Goal: Information Seeking & Learning: Learn about a topic

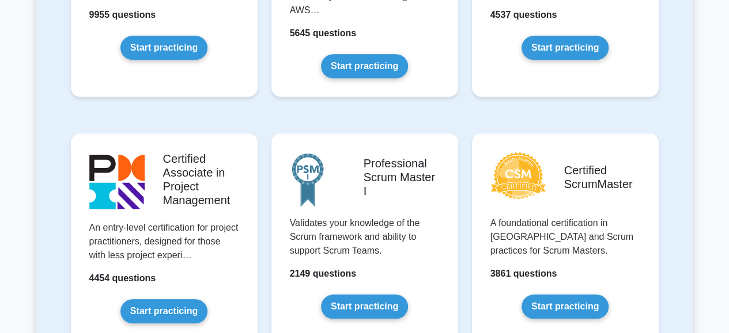
scroll to position [395, 0]
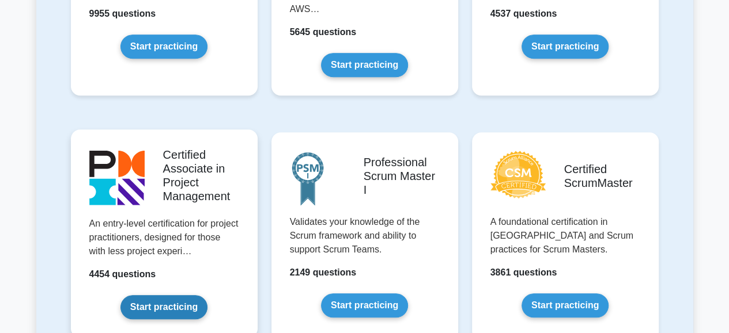
click at [150, 304] on link "Start practicing" at bounding box center [163, 307] width 87 height 24
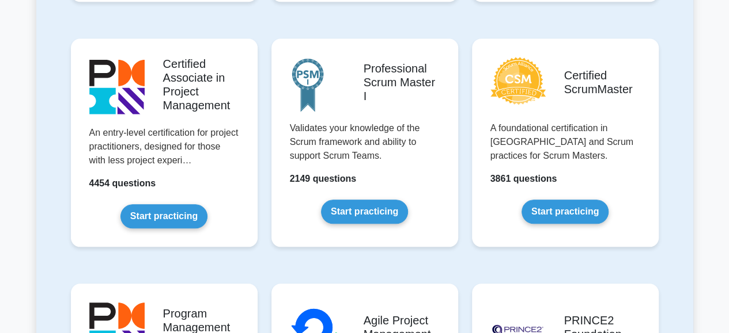
scroll to position [507, 0]
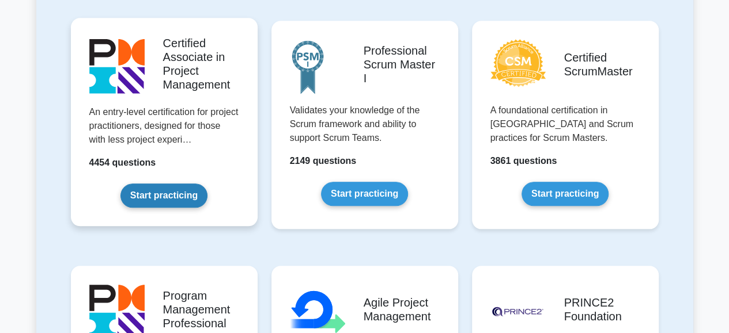
click at [182, 193] on link "Start practicing" at bounding box center [163, 196] width 87 height 24
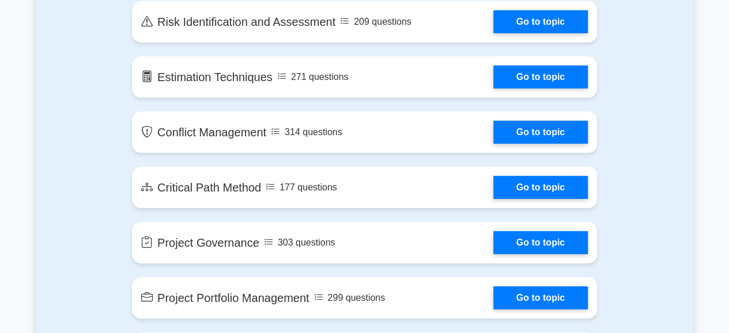
scroll to position [1691, 0]
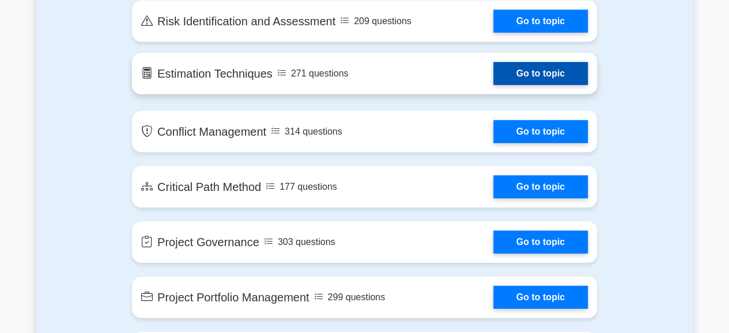
click at [493, 67] on link "Go to topic" at bounding box center [540, 73] width 94 height 23
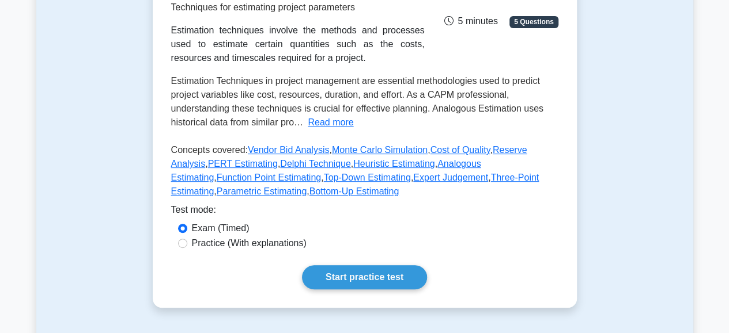
scroll to position [198, 0]
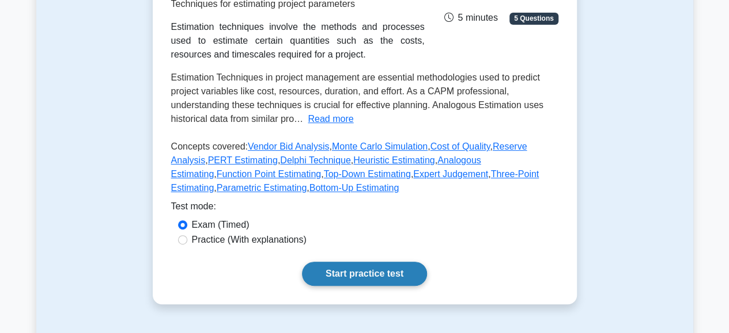
click at [343, 286] on link "Start practice test" at bounding box center [364, 274] width 125 height 24
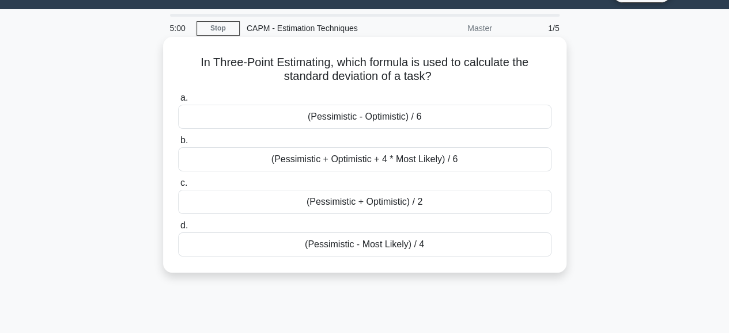
scroll to position [32, 0]
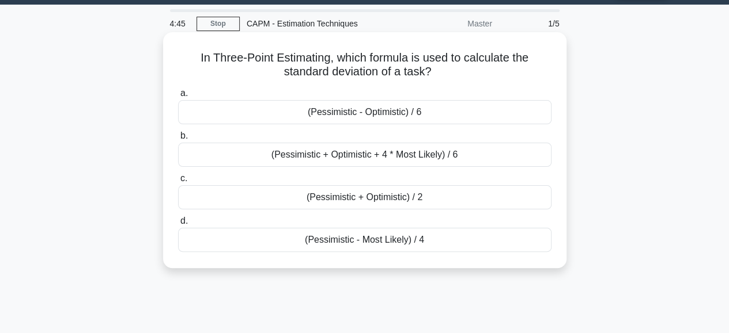
click at [355, 150] on div "(Pessimistic + Optimistic + 4 * Most Likely) / 6" at bounding box center [364, 155] width 373 height 24
click at [178, 140] on input "b. (Pessimistic + Optimistic + 4 * Most Likely) / 6" at bounding box center [178, 135] width 0 height 7
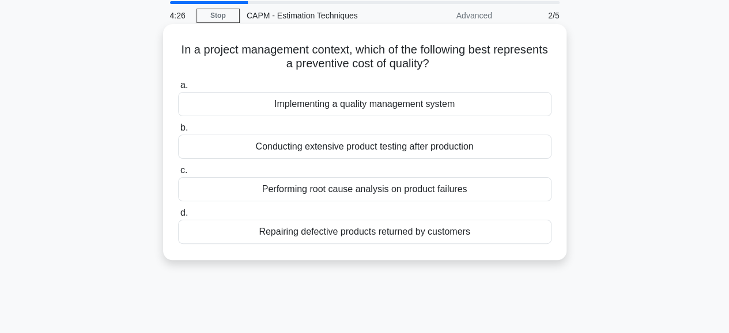
scroll to position [41, 0]
click at [331, 145] on div "Conducting extensive product testing after production" at bounding box center [364, 146] width 373 height 24
click at [178, 131] on input "b. Conducting extensive product testing after production" at bounding box center [178, 126] width 0 height 7
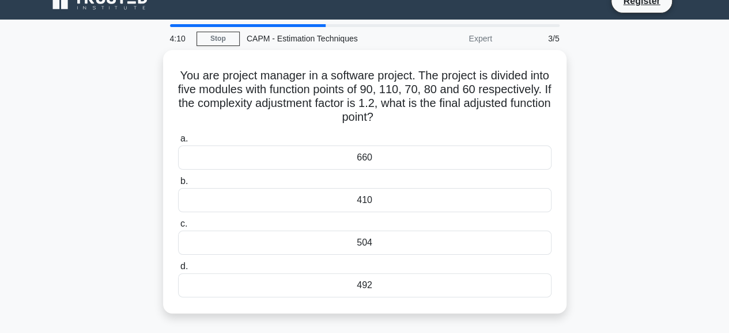
scroll to position [18, 0]
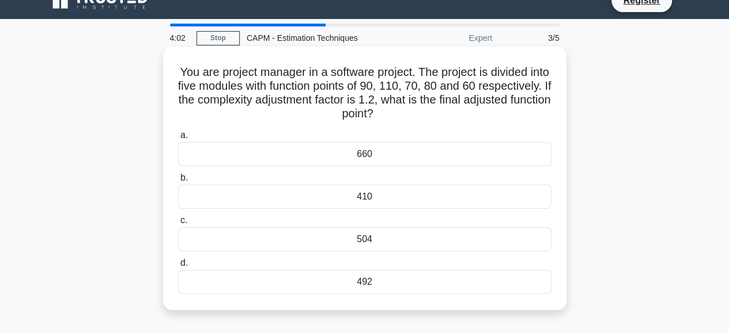
click at [340, 293] on div "492" at bounding box center [364, 282] width 373 height 24
click at [178, 267] on input "d. 492" at bounding box center [178, 263] width 0 height 7
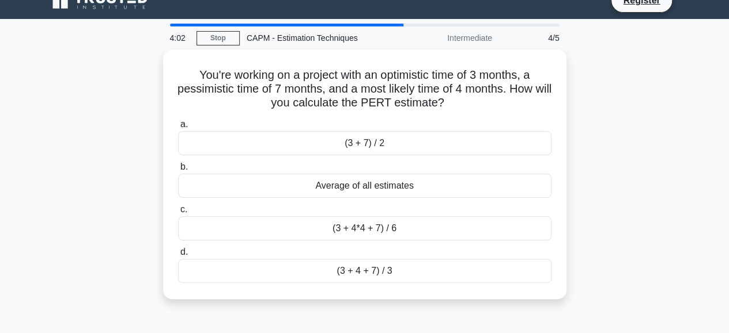
scroll to position [0, 0]
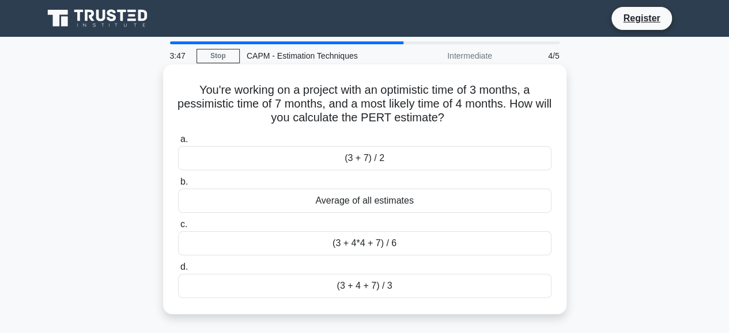
click at [373, 242] on div "(3 + 4*4 + 7) / 6" at bounding box center [364, 244] width 373 height 24
click at [178, 229] on input "c. (3 + 4*4 + 7) / 6" at bounding box center [178, 224] width 0 height 7
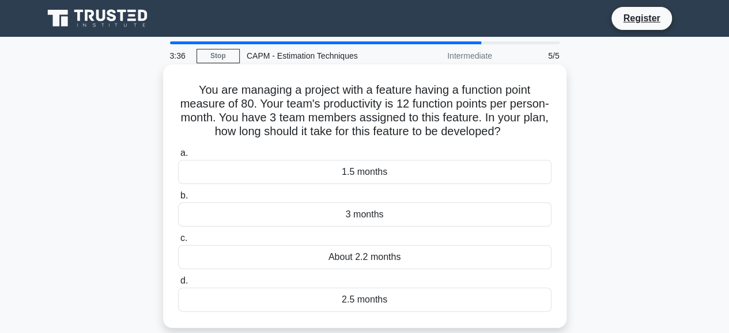
click at [361, 297] on div "2.5 months" at bounding box center [364, 300] width 373 height 24
click at [178, 285] on input "d. 2.5 months" at bounding box center [178, 281] width 0 height 7
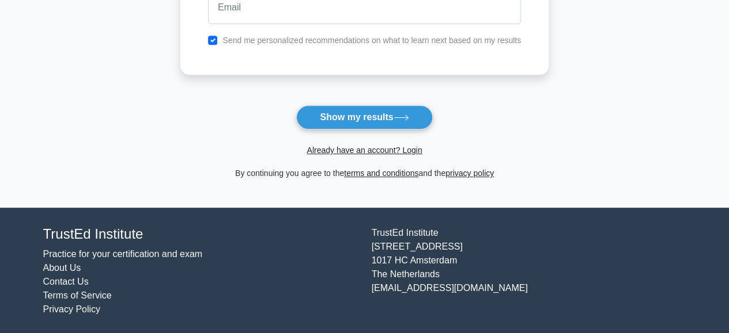
scroll to position [241, 0]
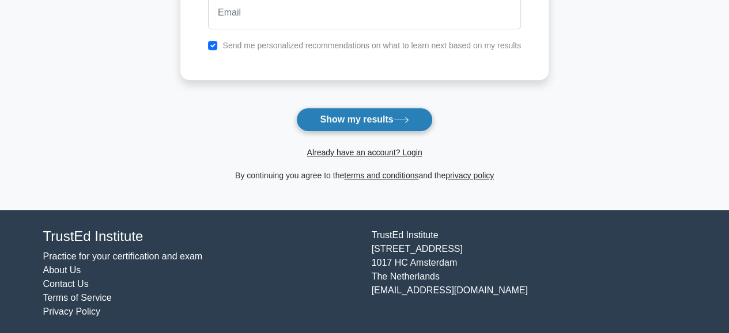
click at [374, 113] on button "Show my results" at bounding box center [364, 120] width 136 height 24
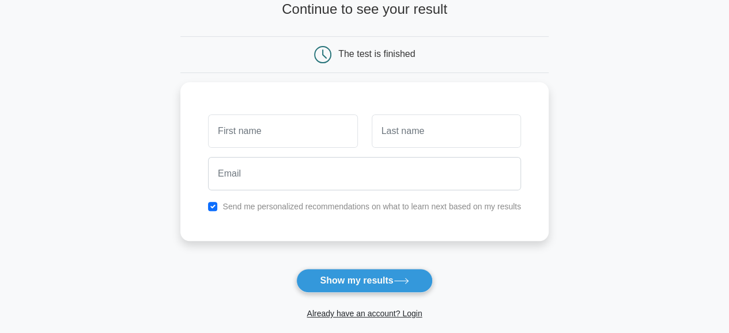
scroll to position [244, 0]
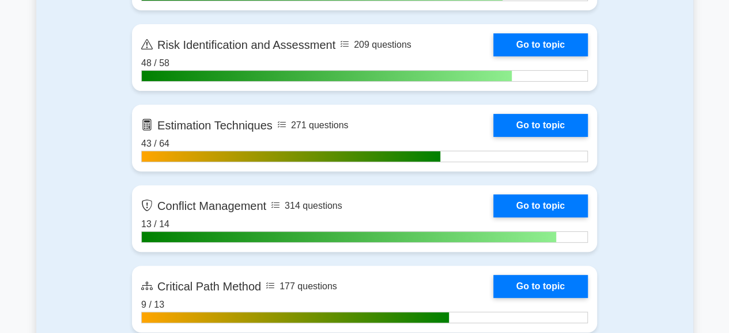
scroll to position [2288, 0]
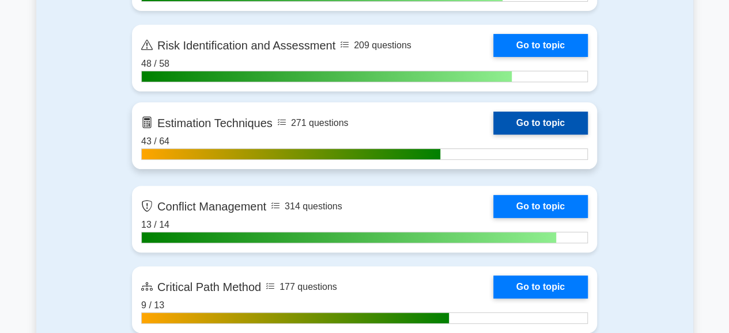
click at [493, 120] on link "Go to topic" at bounding box center [540, 123] width 94 height 23
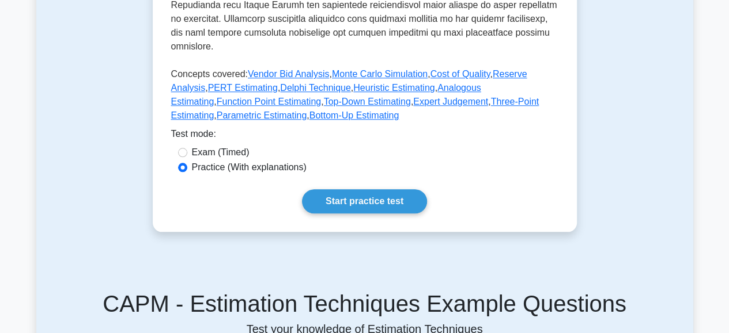
scroll to position [530, 0]
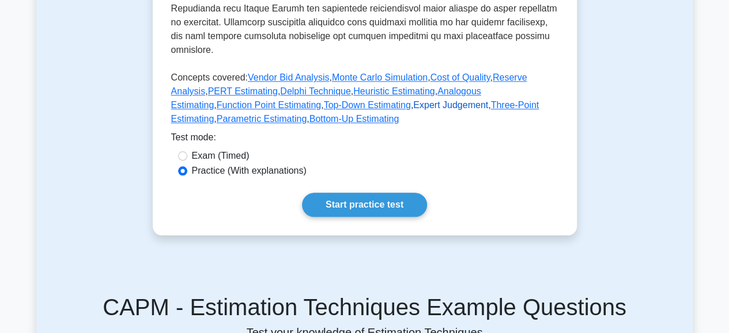
click at [413, 110] on link "Expert Judgement" at bounding box center [450, 105] width 75 height 10
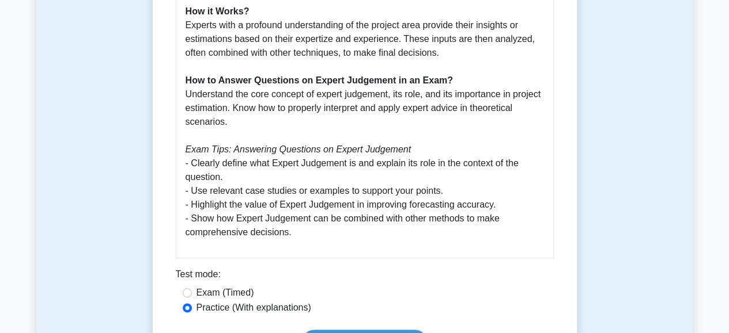
scroll to position [606, 0]
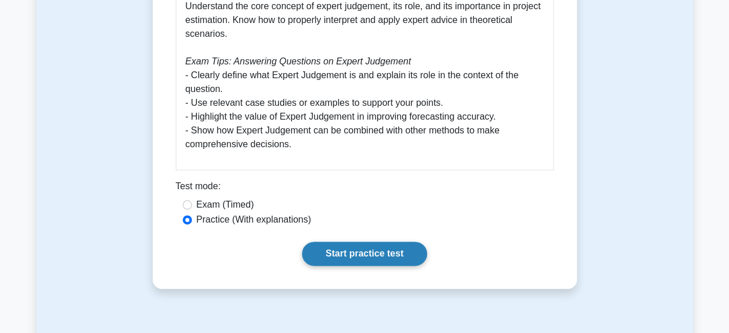
click at [331, 251] on link "Start practice test" at bounding box center [364, 254] width 125 height 24
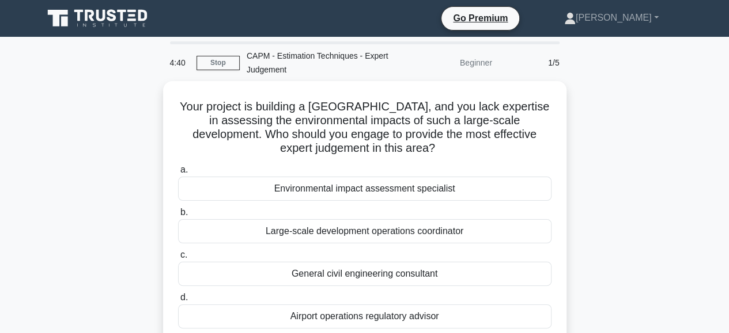
scroll to position [54, 0]
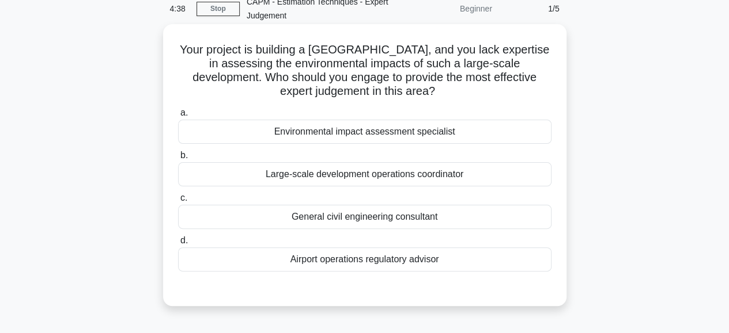
click at [312, 137] on div "Environmental impact assessment specialist" at bounding box center [364, 132] width 373 height 24
click at [178, 117] on input "a. Environmental impact assessment specialist" at bounding box center [178, 112] width 0 height 7
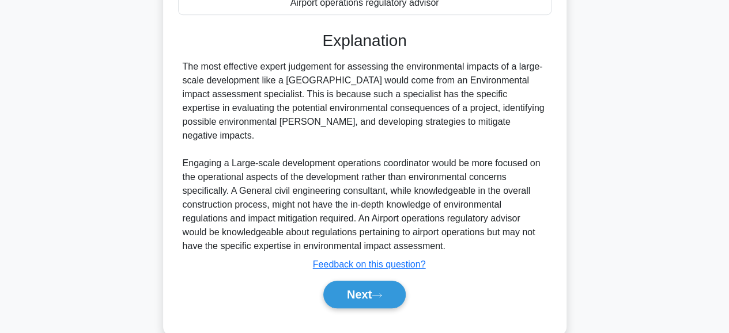
scroll to position [320, 0]
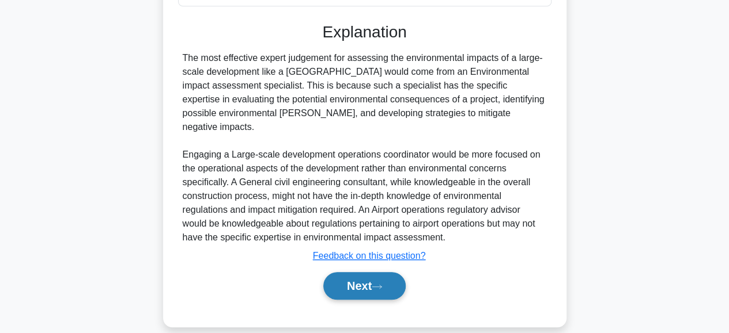
click at [344, 272] on button "Next" at bounding box center [364, 286] width 82 height 28
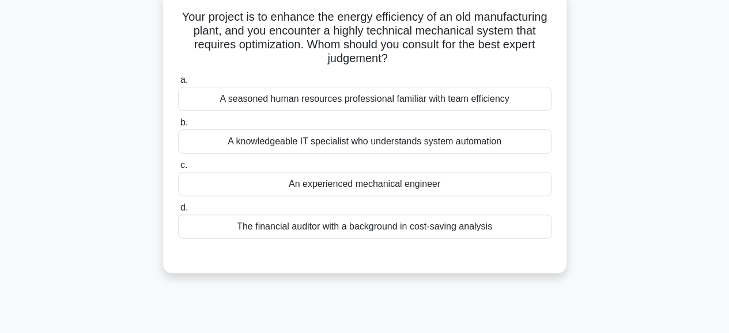
scroll to position [93, 0]
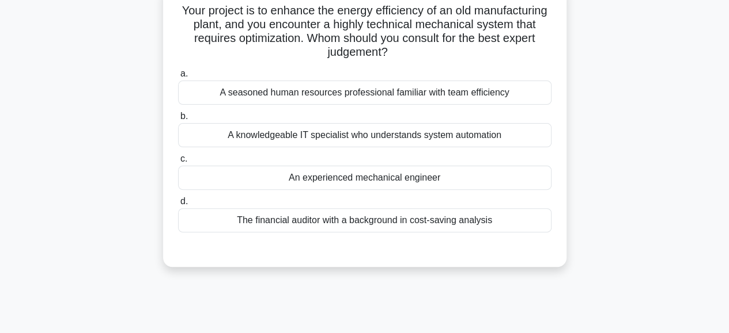
click at [377, 180] on div "An experienced mechanical engineer" at bounding box center [364, 178] width 373 height 24
click at [178, 163] on input "c. An experienced mechanical engineer" at bounding box center [178, 159] width 0 height 7
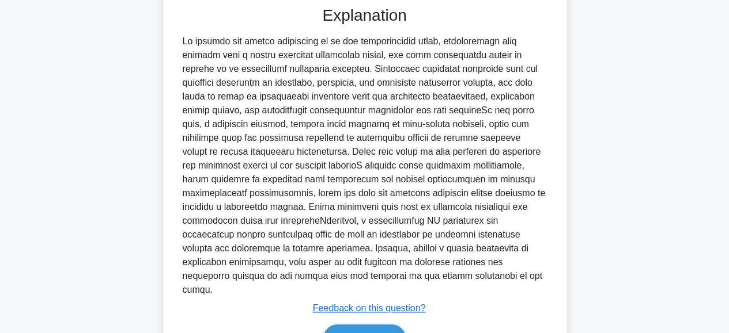
scroll to position [389, 0]
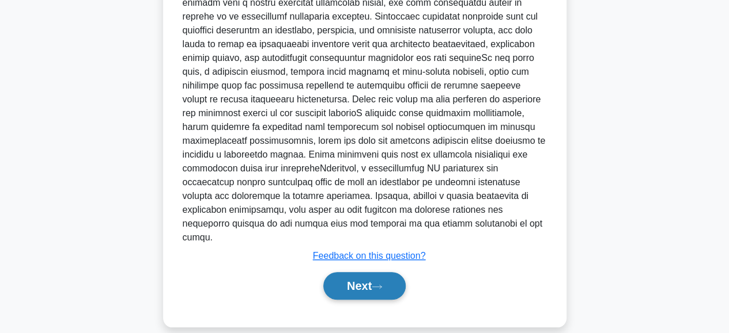
click at [376, 272] on button "Next" at bounding box center [364, 286] width 82 height 28
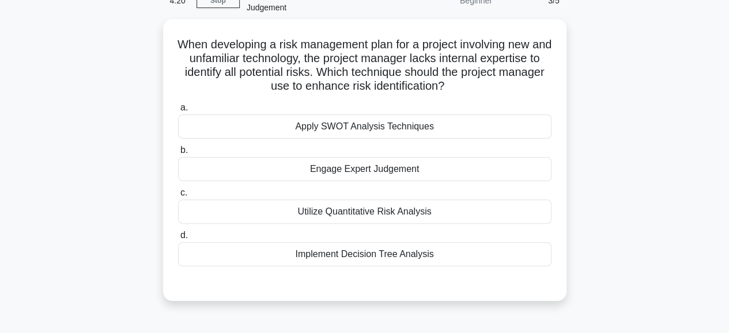
scroll to position [62, 0]
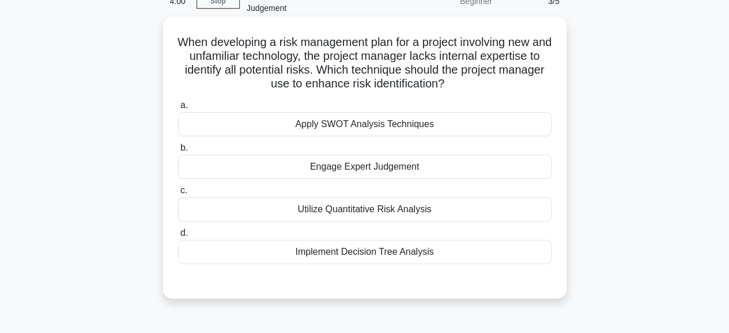
click at [372, 164] on div "Engage Expert Judgement" at bounding box center [364, 167] width 373 height 24
click at [178, 152] on input "b. Engage Expert Judgement" at bounding box center [178, 148] width 0 height 7
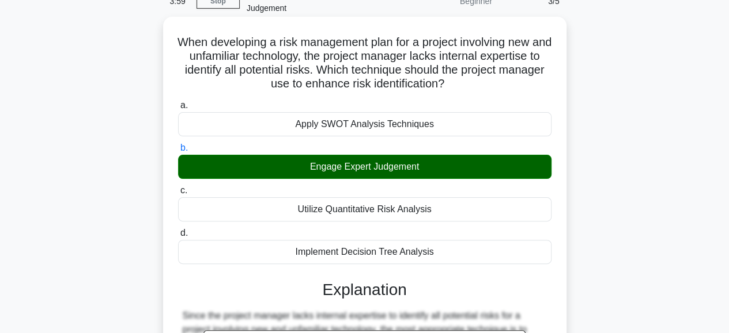
scroll to position [289, 0]
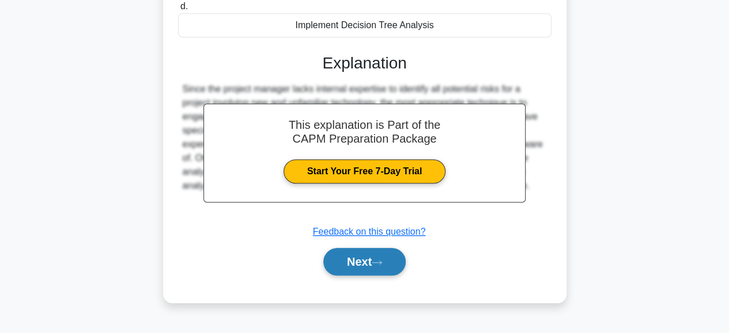
click at [352, 259] on button "Next" at bounding box center [364, 262] width 82 height 28
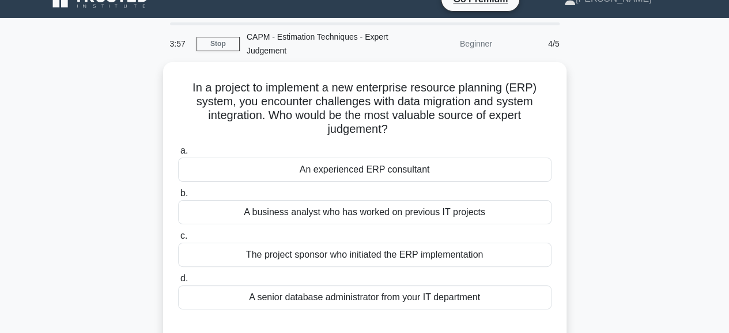
scroll to position [0, 0]
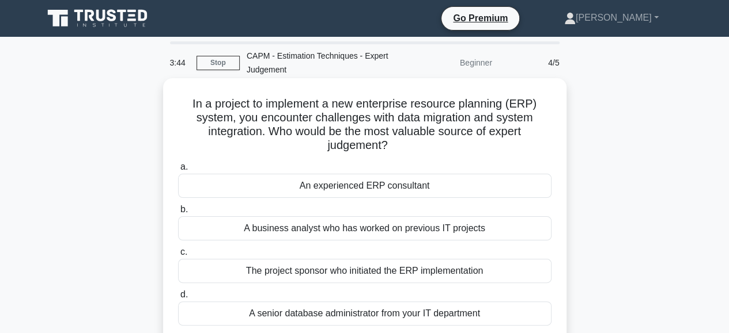
click at [327, 185] on div "An experienced ERP consultant" at bounding box center [364, 186] width 373 height 24
click at [178, 171] on input "a. An experienced ERP consultant" at bounding box center [178, 167] width 0 height 7
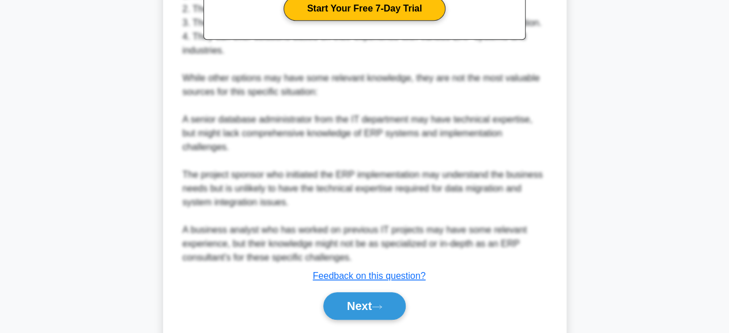
scroll to position [486, 0]
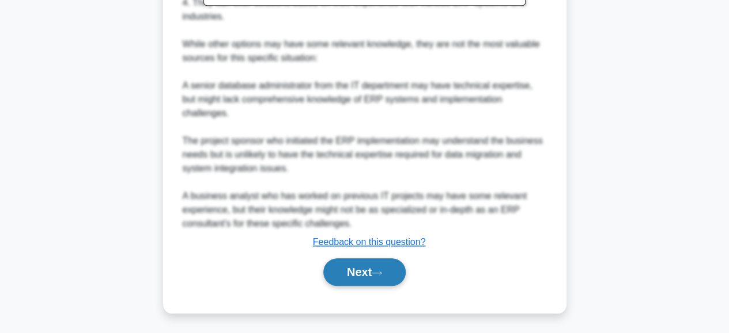
click at [350, 271] on button "Next" at bounding box center [364, 273] width 82 height 28
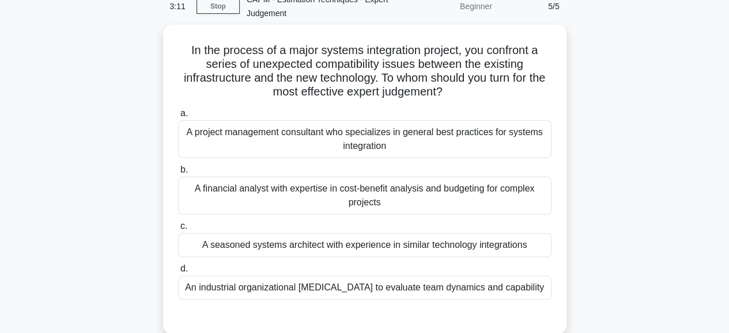
scroll to position [97, 0]
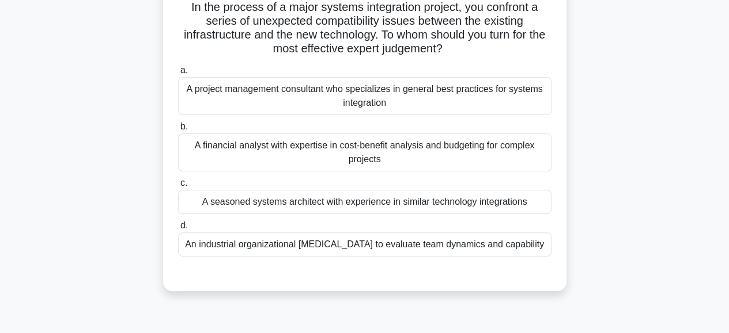
click at [380, 198] on div "A seasoned systems architect with experience in similar technology integrations" at bounding box center [364, 202] width 373 height 24
click at [178, 187] on input "c. A seasoned systems architect with experience in similar technology integrati…" at bounding box center [178, 183] width 0 height 7
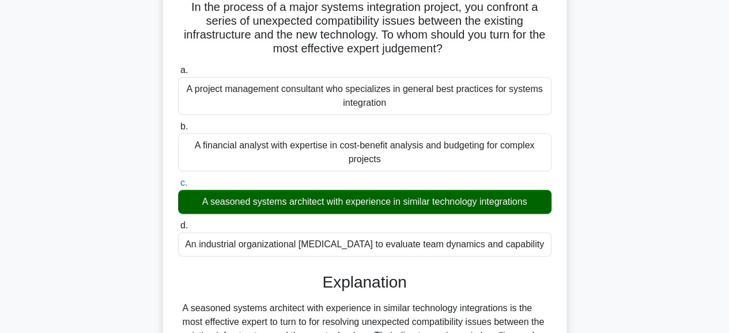
scroll to position [347, 0]
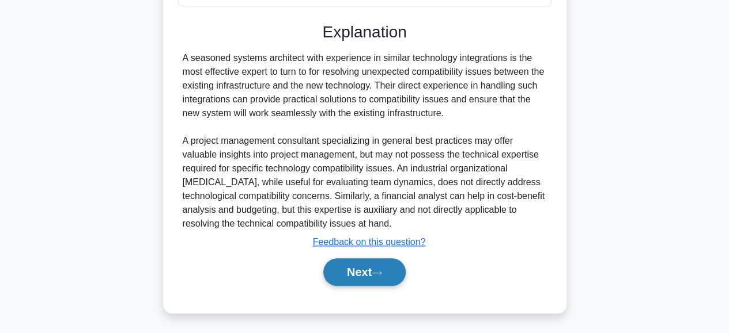
click at [356, 266] on button "Next" at bounding box center [364, 273] width 82 height 28
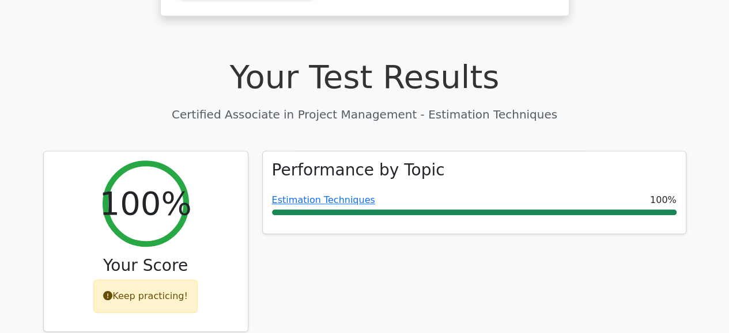
scroll to position [339, 0]
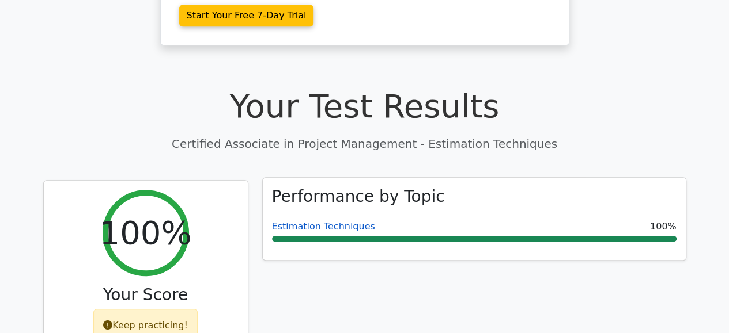
click at [324, 221] on link "Estimation Techniques" at bounding box center [323, 226] width 103 height 11
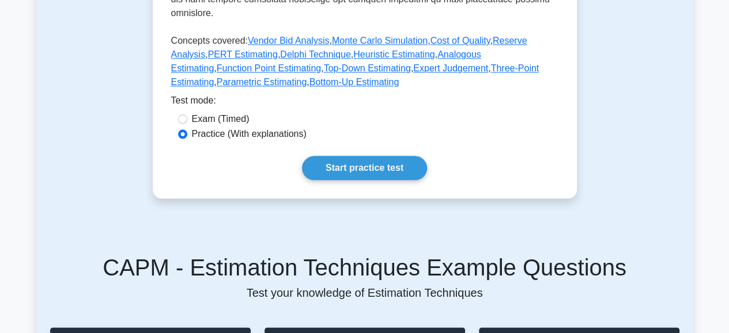
scroll to position [534, 0]
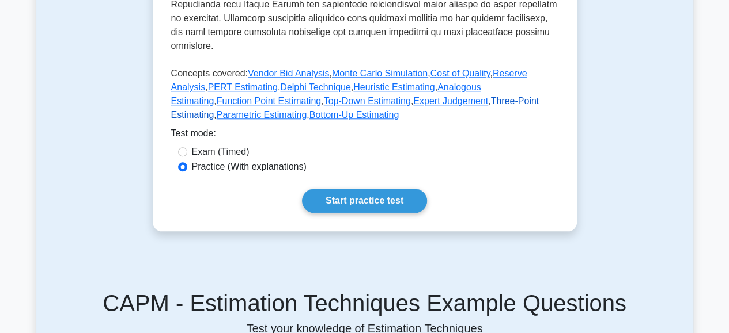
click at [403, 116] on link "Three-Point Estimating" at bounding box center [355, 108] width 368 height 24
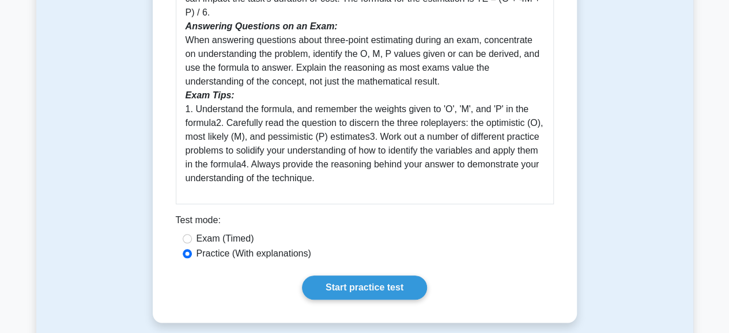
scroll to position [504, 0]
click at [354, 285] on link "Start practice test" at bounding box center [364, 287] width 125 height 24
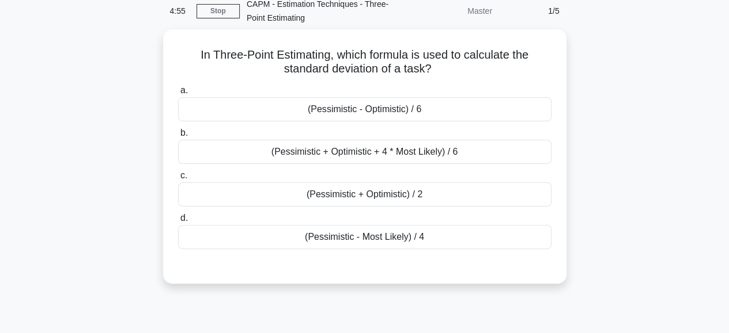
scroll to position [58, 0]
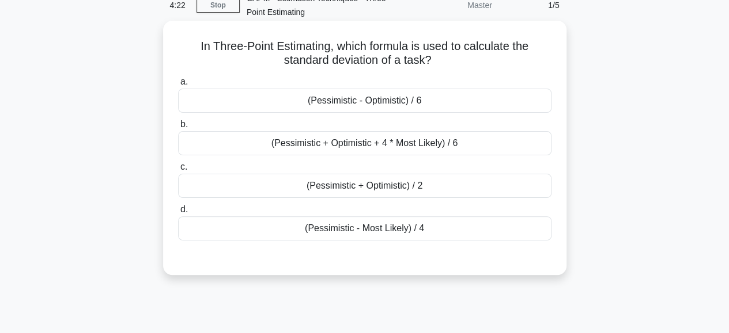
click at [415, 148] on div "(Pessimistic + Optimistic + 4 * Most Likely) / 6" at bounding box center [364, 143] width 373 height 24
click at [178, 128] on input "b. (Pessimistic + Optimistic + 4 * Most Likely) / 6" at bounding box center [178, 124] width 0 height 7
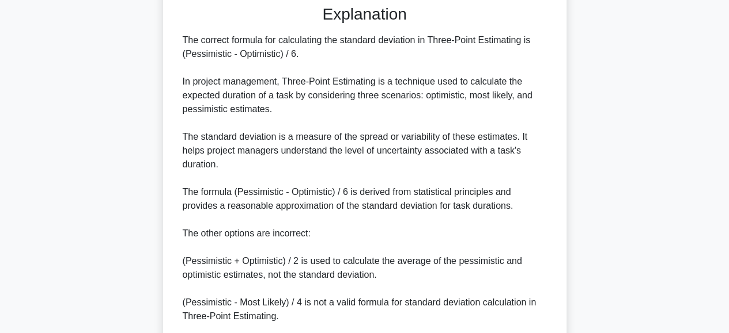
scroll to position [446, 0]
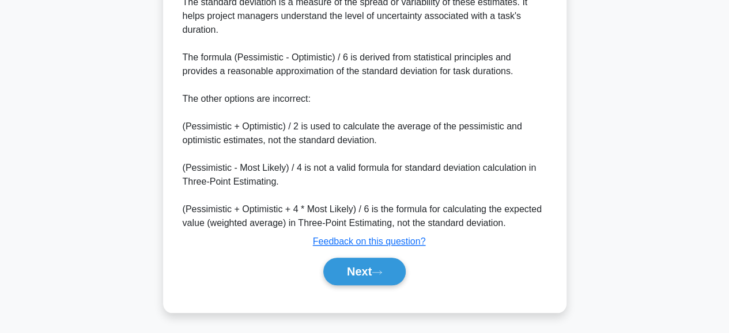
drag, startPoint x: 415, startPoint y: 148, endPoint x: 306, endPoint y: 124, distance: 110.9
click at [306, 124] on div "The correct formula for calculating the standard deviation in Three-Point Estim…" at bounding box center [365, 65] width 364 height 332
click at [362, 276] on button "Next" at bounding box center [364, 272] width 82 height 28
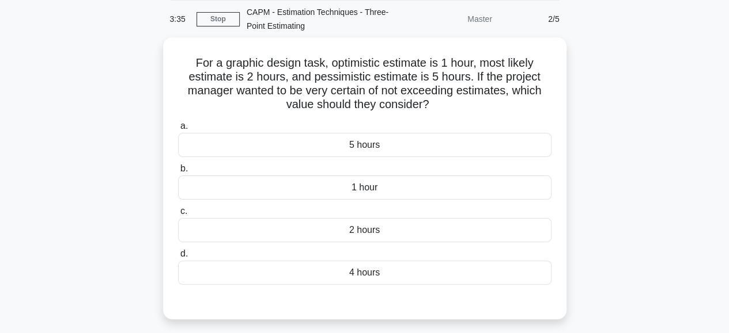
scroll to position [50, 0]
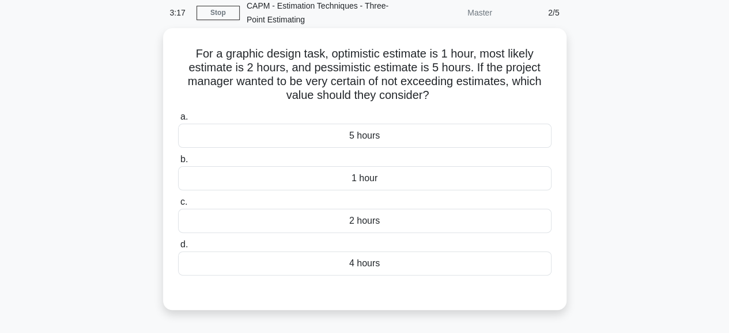
click at [347, 225] on div "2 hours" at bounding box center [364, 221] width 373 height 24
click at [178, 206] on input "c. 2 hours" at bounding box center [178, 202] width 0 height 7
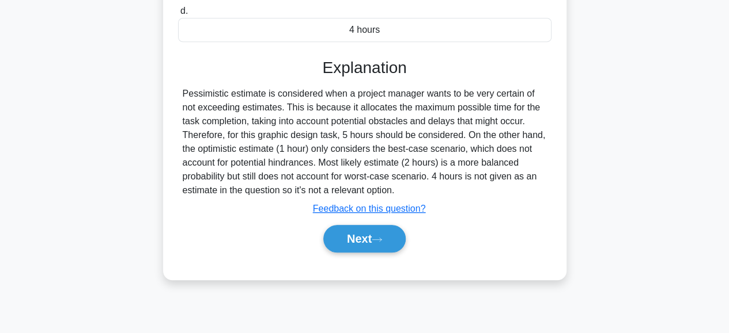
scroll to position [289, 0]
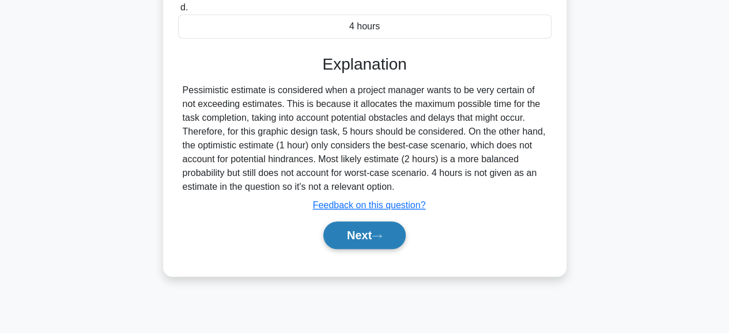
click at [338, 225] on button "Next" at bounding box center [364, 236] width 82 height 28
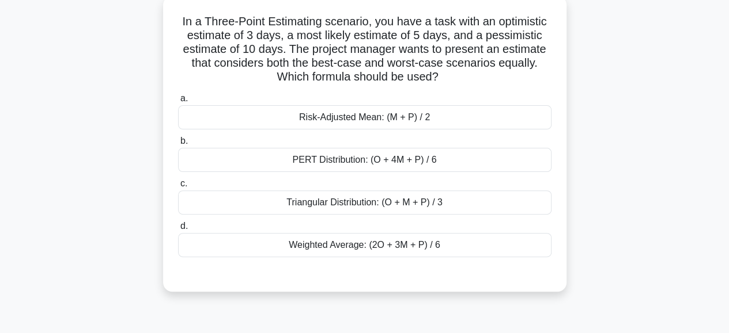
scroll to position [84, 0]
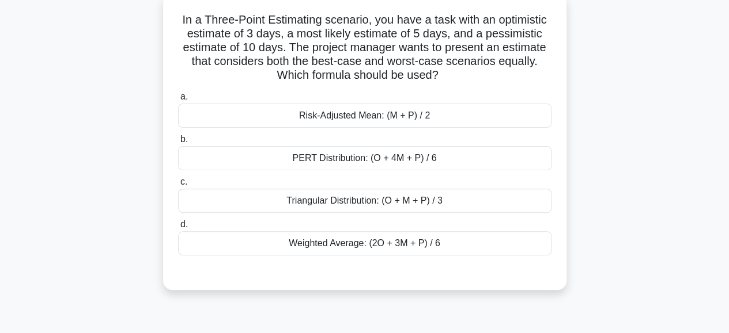
click at [336, 123] on div "Risk-Adjusted Mean: (M + P) / 2" at bounding box center [364, 116] width 373 height 24
click at [178, 101] on input "a. Risk-Adjusted Mean: (M + P) / 2" at bounding box center [178, 96] width 0 height 7
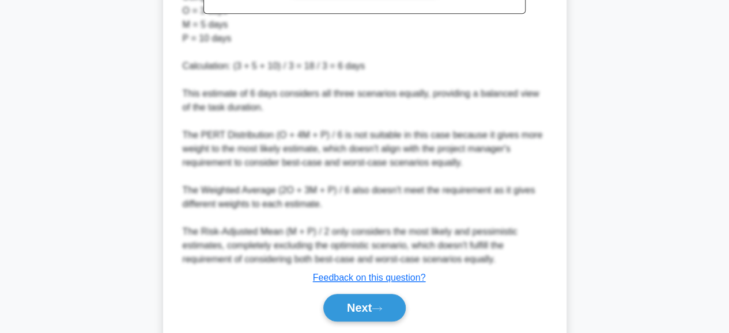
scroll to position [529, 0]
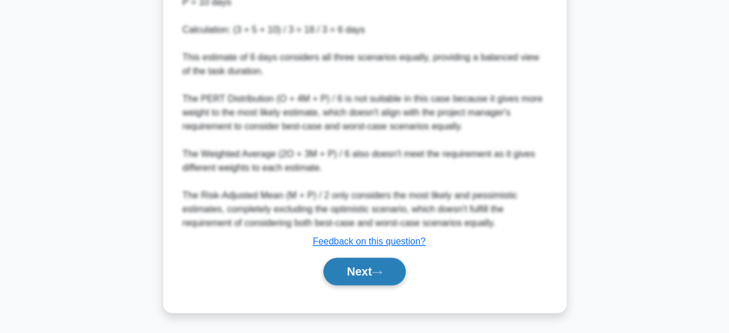
click at [356, 272] on button "Next" at bounding box center [364, 272] width 82 height 28
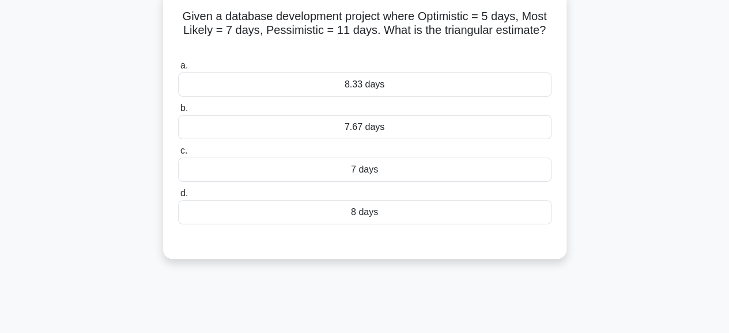
scroll to position [74, 0]
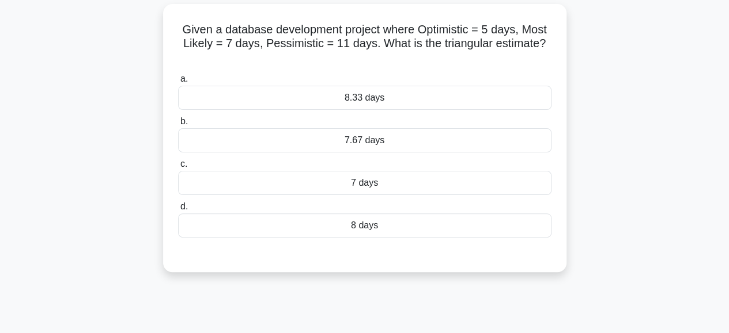
click at [344, 238] on div "a. 8.33 days b. 7.67 days c. d." at bounding box center [364, 155] width 387 height 170
click at [342, 222] on div "8 days" at bounding box center [364, 226] width 373 height 24
click at [178, 211] on input "d. 8 days" at bounding box center [178, 206] width 0 height 7
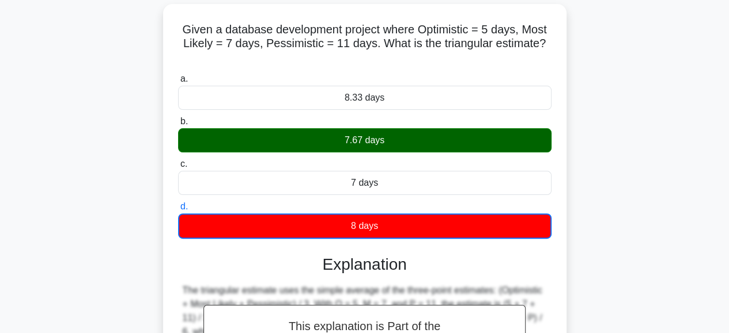
scroll to position [289, 0]
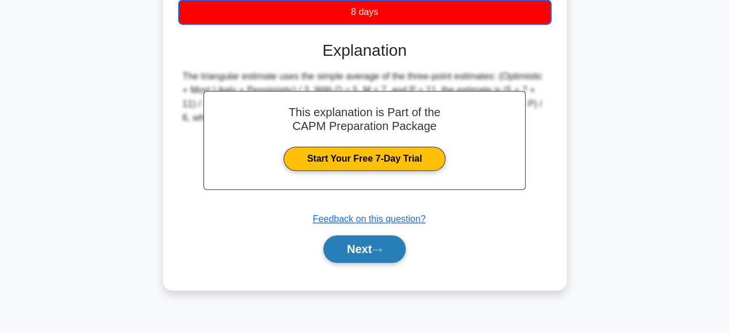
click at [350, 255] on button "Next" at bounding box center [364, 250] width 82 height 28
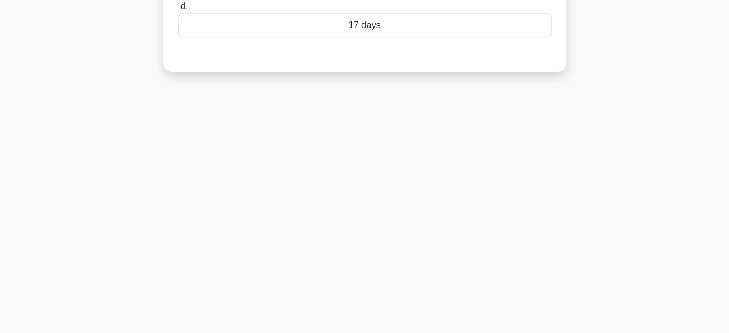
click at [323, 33] on div "17 days" at bounding box center [364, 25] width 373 height 24
click at [178, 10] on input "d. 17 days" at bounding box center [178, 6] width 0 height 7
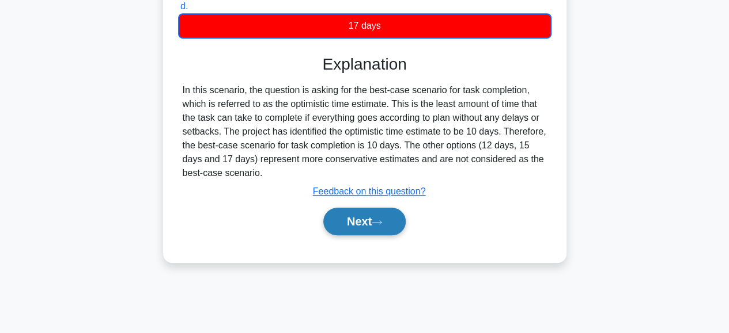
click at [363, 218] on button "Next" at bounding box center [364, 222] width 82 height 28
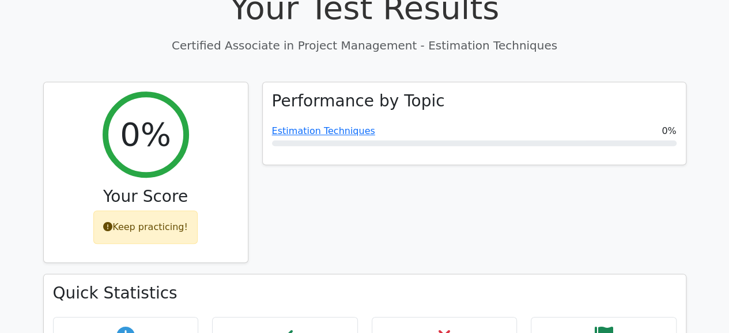
scroll to position [434, 0]
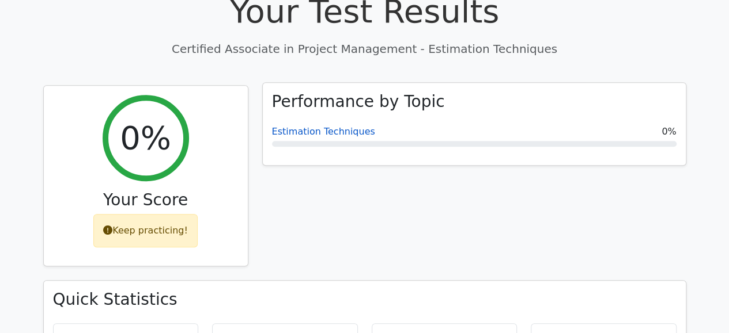
click at [334, 126] on link "Estimation Techniques" at bounding box center [323, 131] width 103 height 11
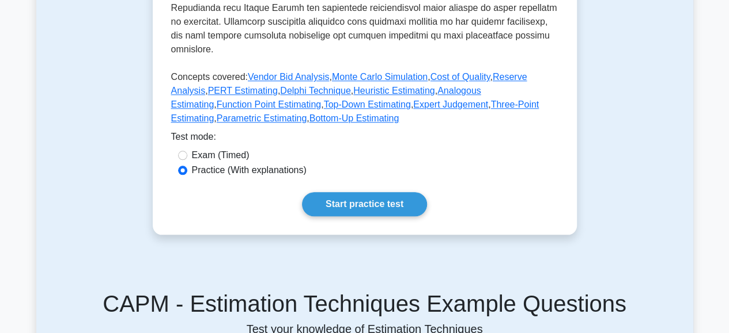
scroll to position [529, 0]
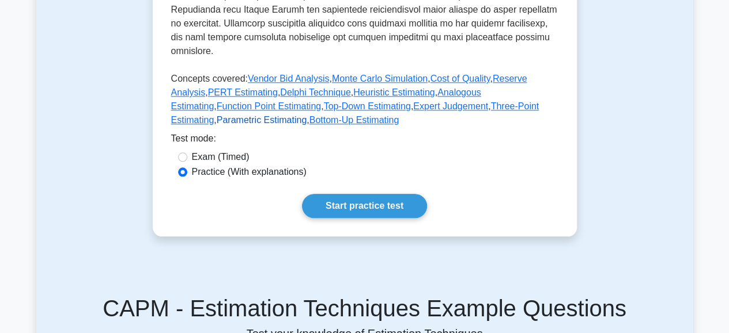
click at [307, 120] on link "Parametric Estimating" at bounding box center [262, 120] width 90 height 10
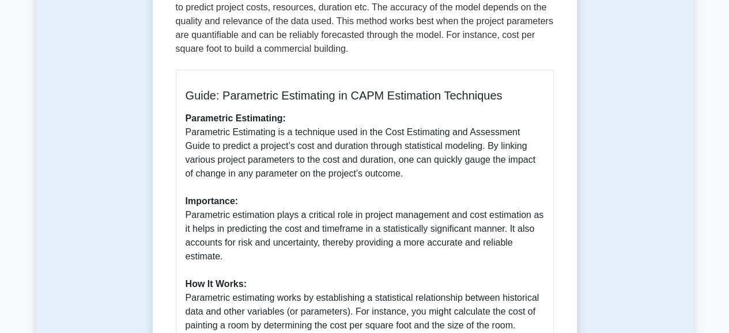
scroll to position [222, 0]
